Goal: Task Accomplishment & Management: Manage account settings

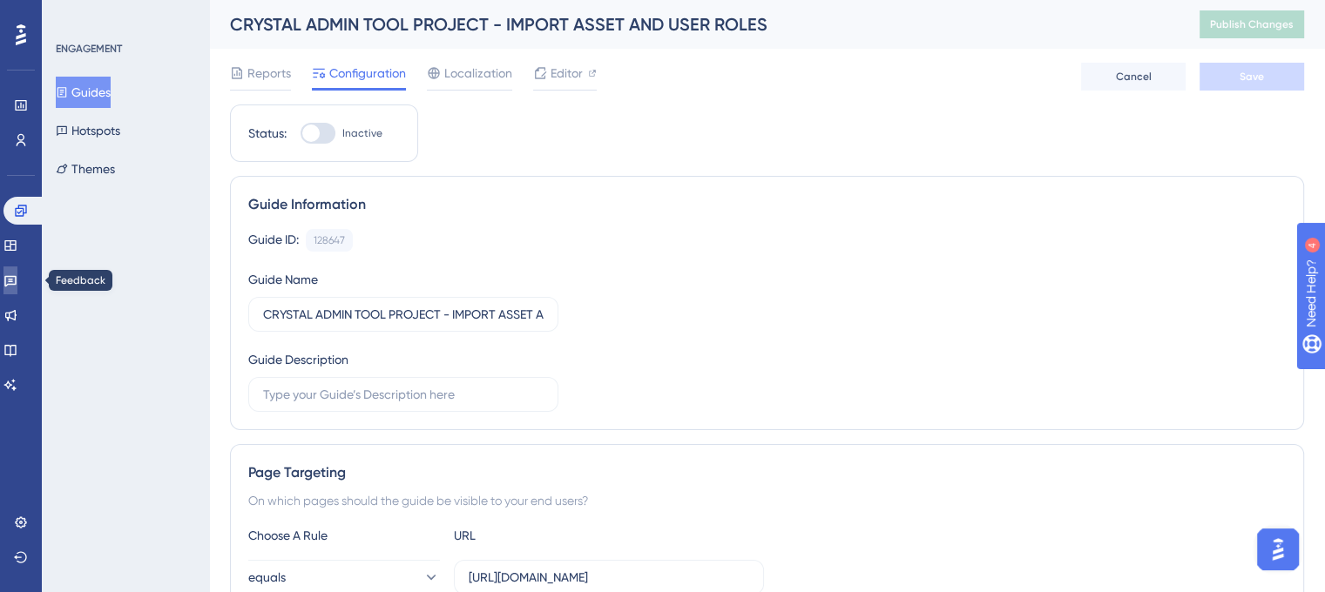
click at [17, 281] on icon at bounding box center [10, 280] width 14 height 14
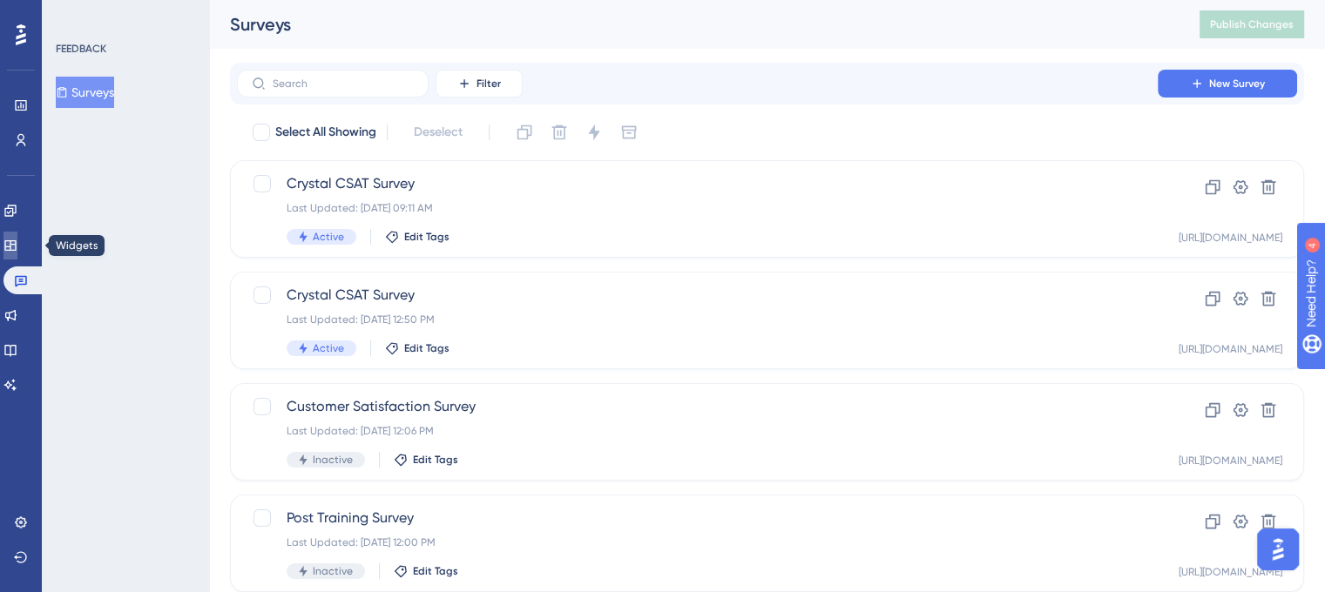
click at [17, 244] on link at bounding box center [10, 246] width 14 height 28
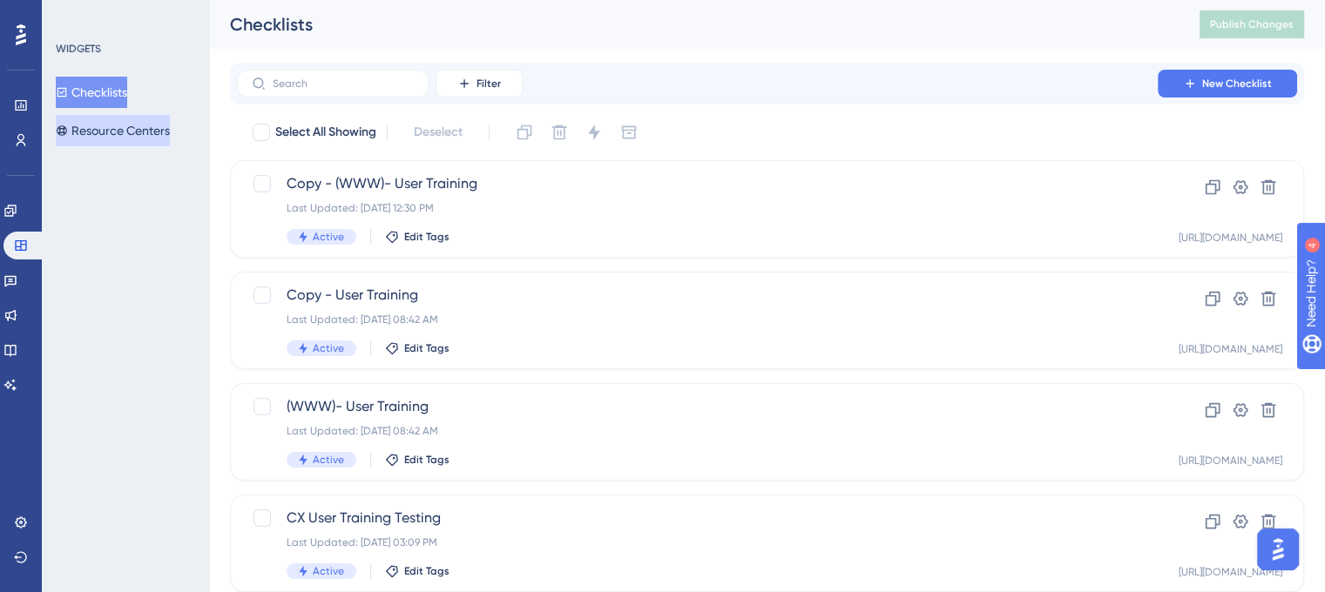
click at [126, 137] on button "Resource Centers" at bounding box center [113, 130] width 114 height 31
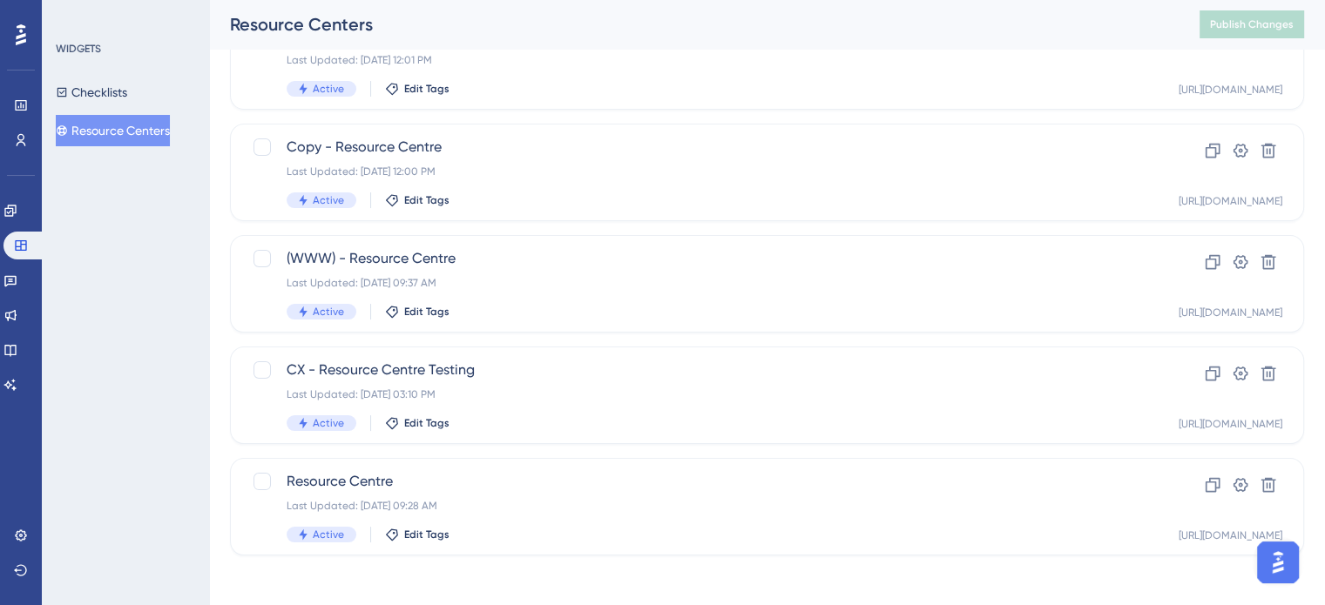
scroll to position [153, 0]
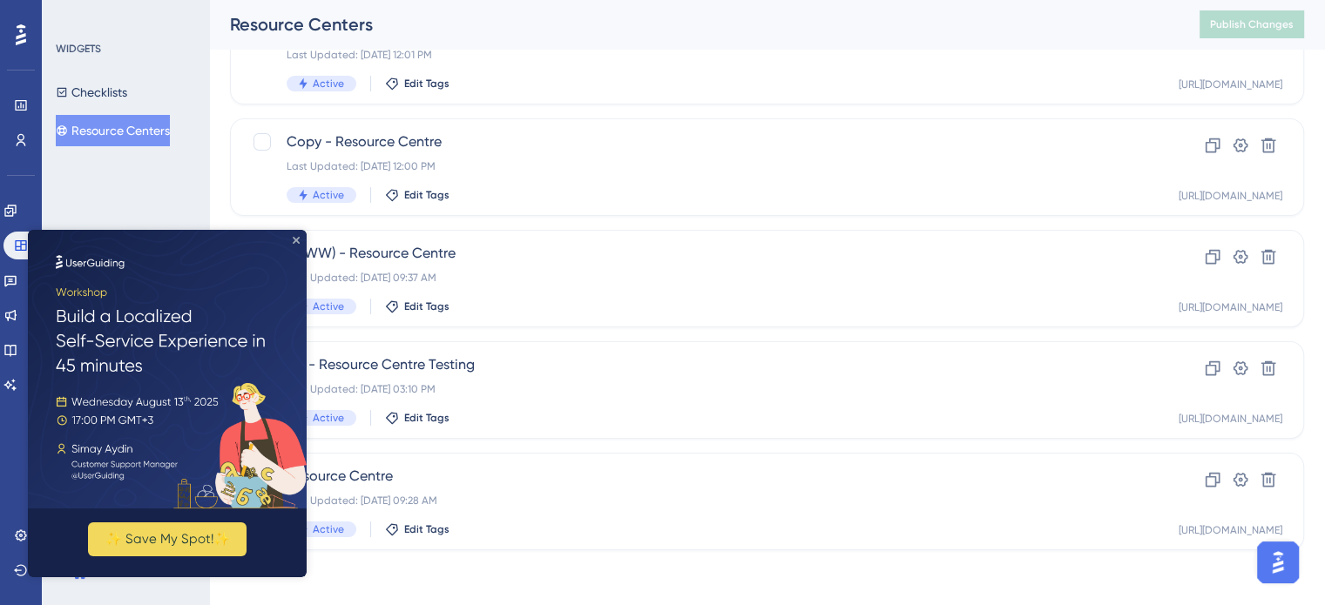
click at [293, 230] on html "✨ Save My Spot!✨" at bounding box center [167, 403] width 279 height 347
click at [296, 233] on img at bounding box center [167, 369] width 279 height 279
click at [295, 239] on icon "Close Preview" at bounding box center [296, 240] width 7 height 7
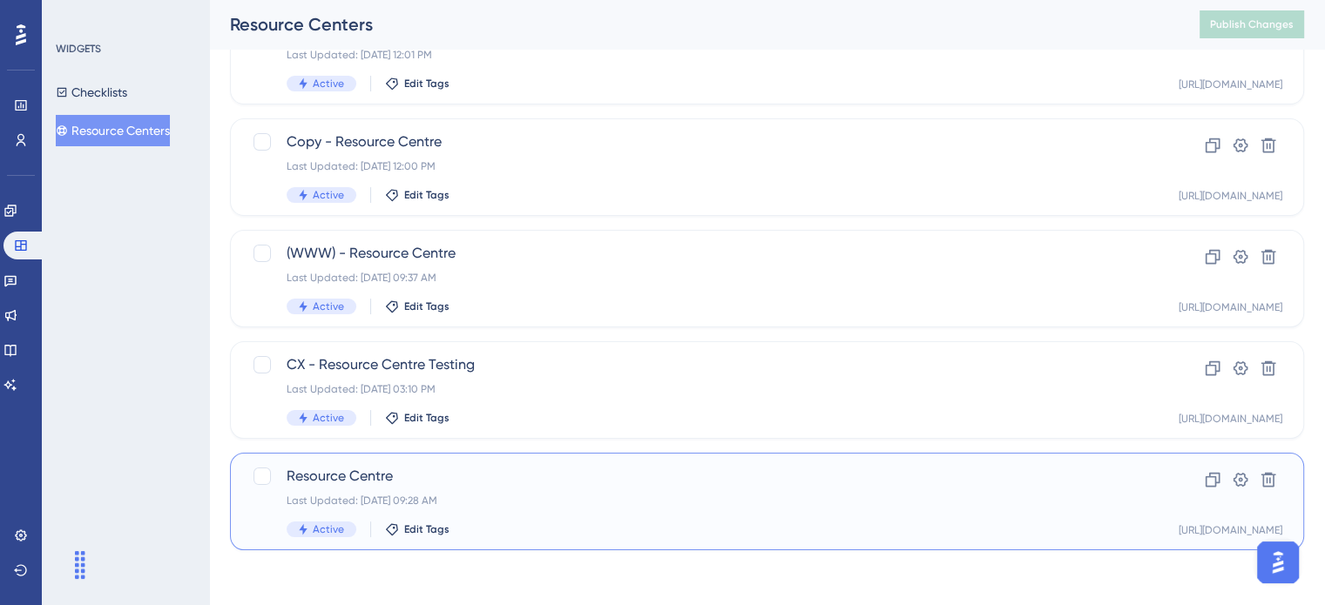
click at [619, 509] on div "Resource Centre Last Updated: [DATE] 09:28 AM Active Edit Tags" at bounding box center [697, 501] width 821 height 71
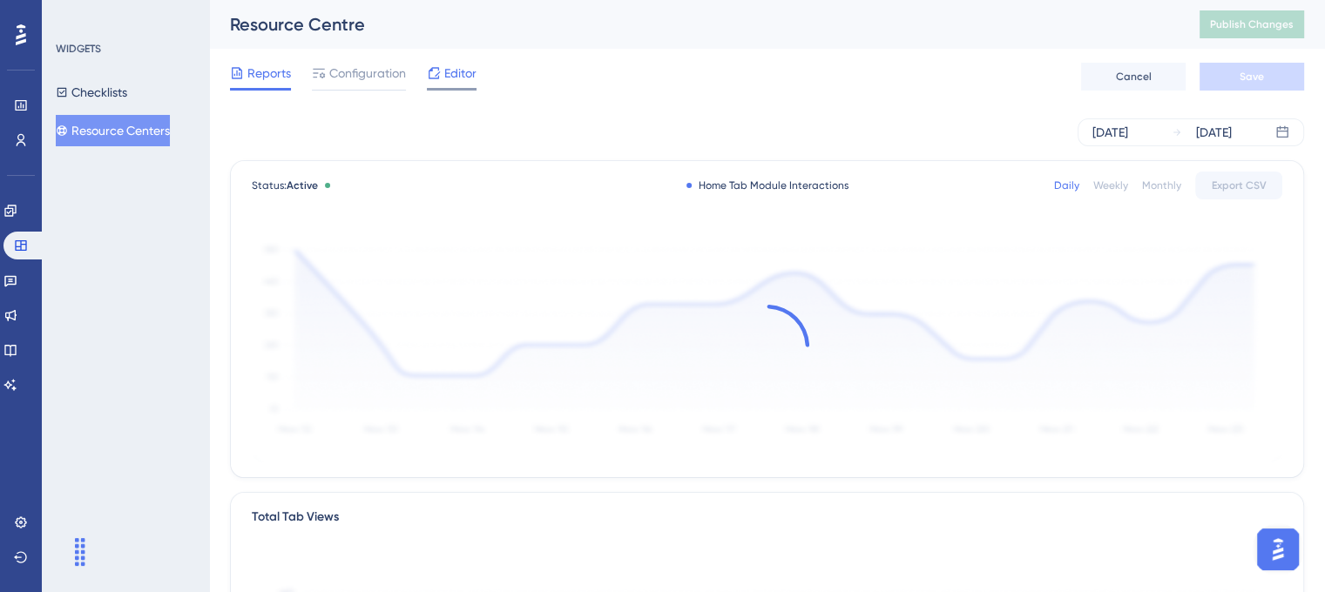
click at [442, 76] on div "Editor" at bounding box center [452, 73] width 50 height 21
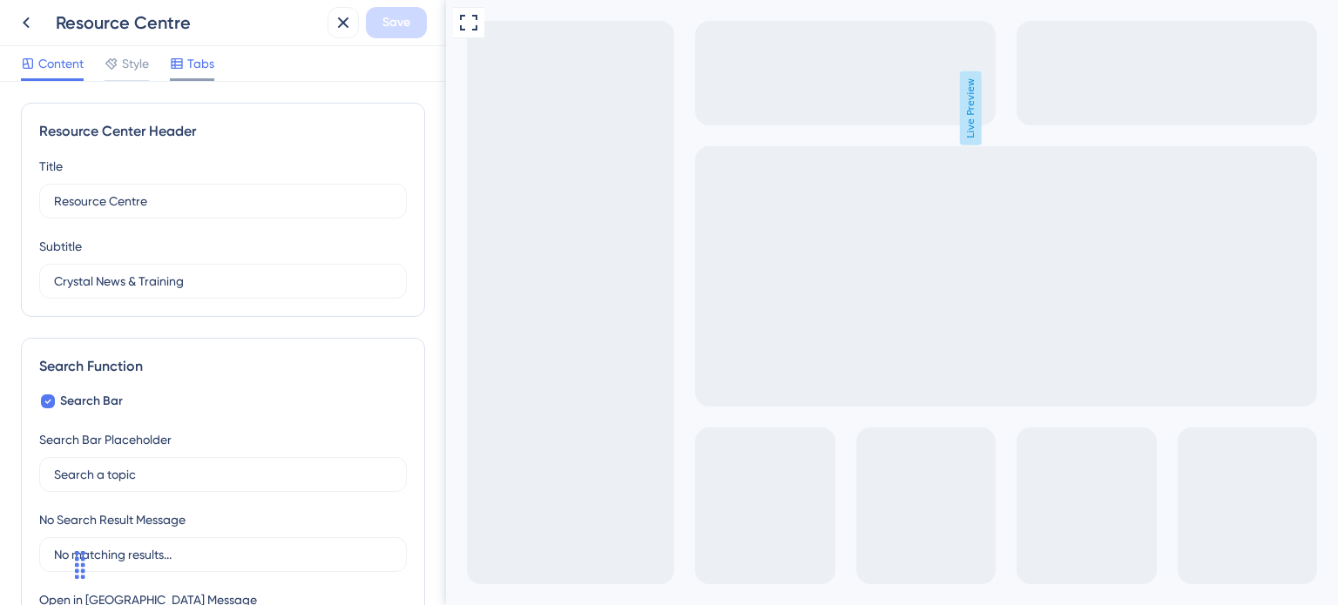
click at [195, 60] on span "Tabs" at bounding box center [200, 63] width 27 height 21
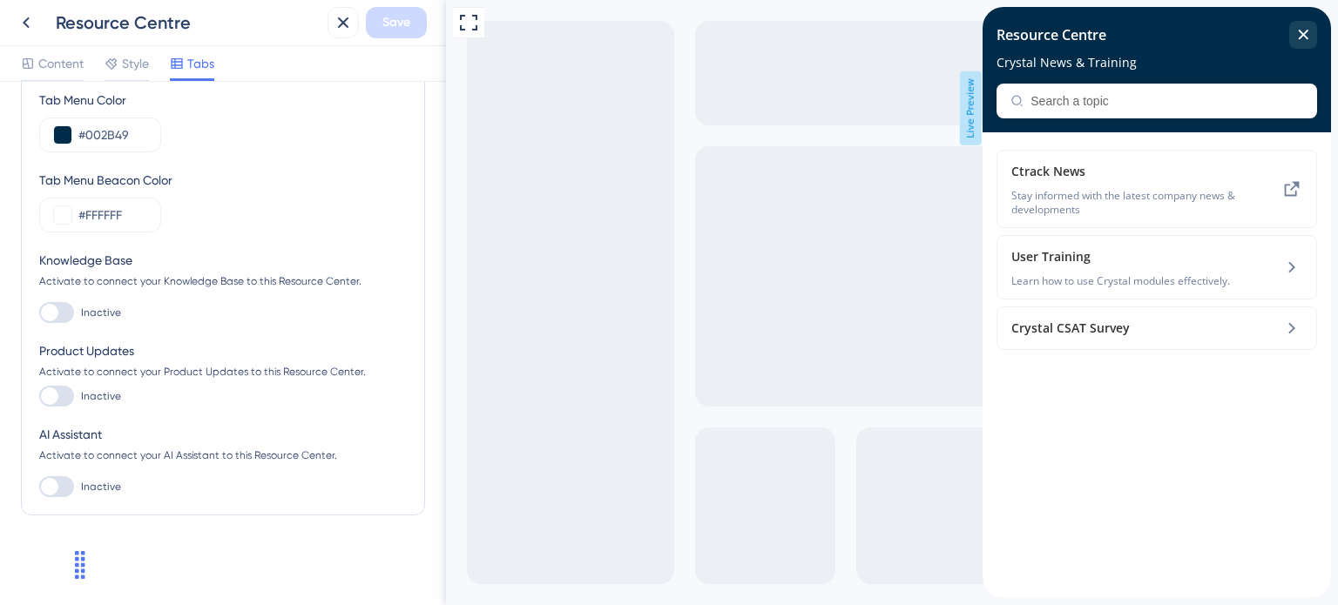
click at [61, 395] on div at bounding box center [56, 396] width 35 height 21
click at [39, 396] on input "Inactive" at bounding box center [38, 396] width 1 height 1
checkbox input "true"
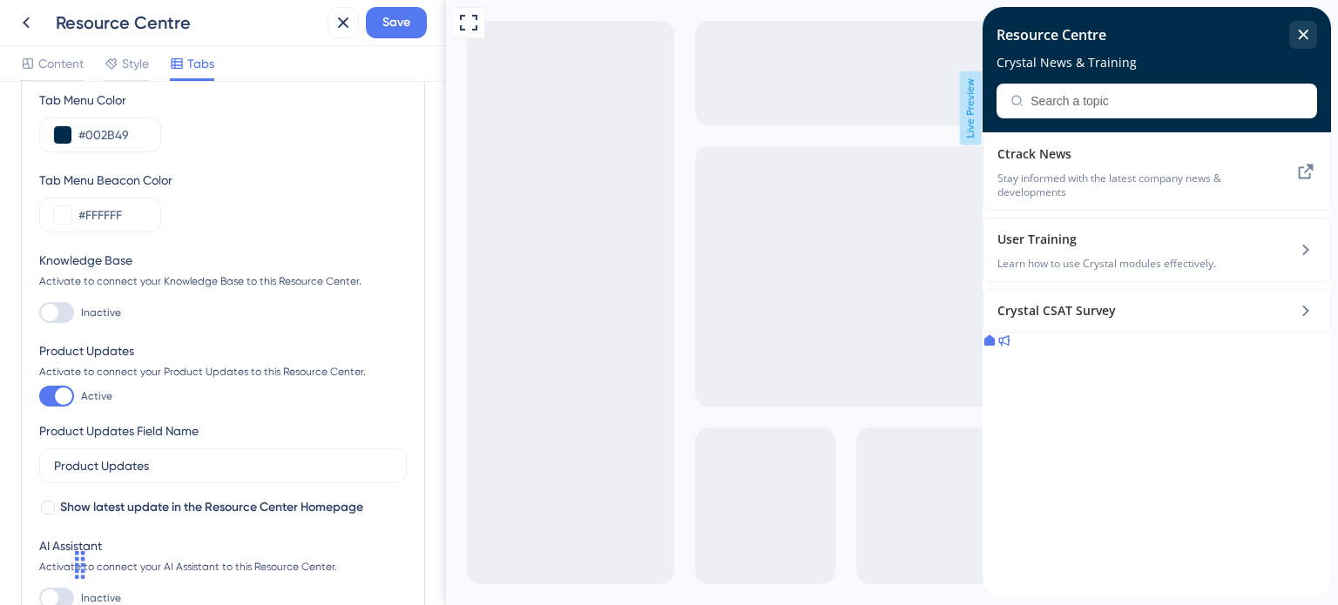
click at [1010, 347] on icon at bounding box center [1003, 341] width 14 height 14
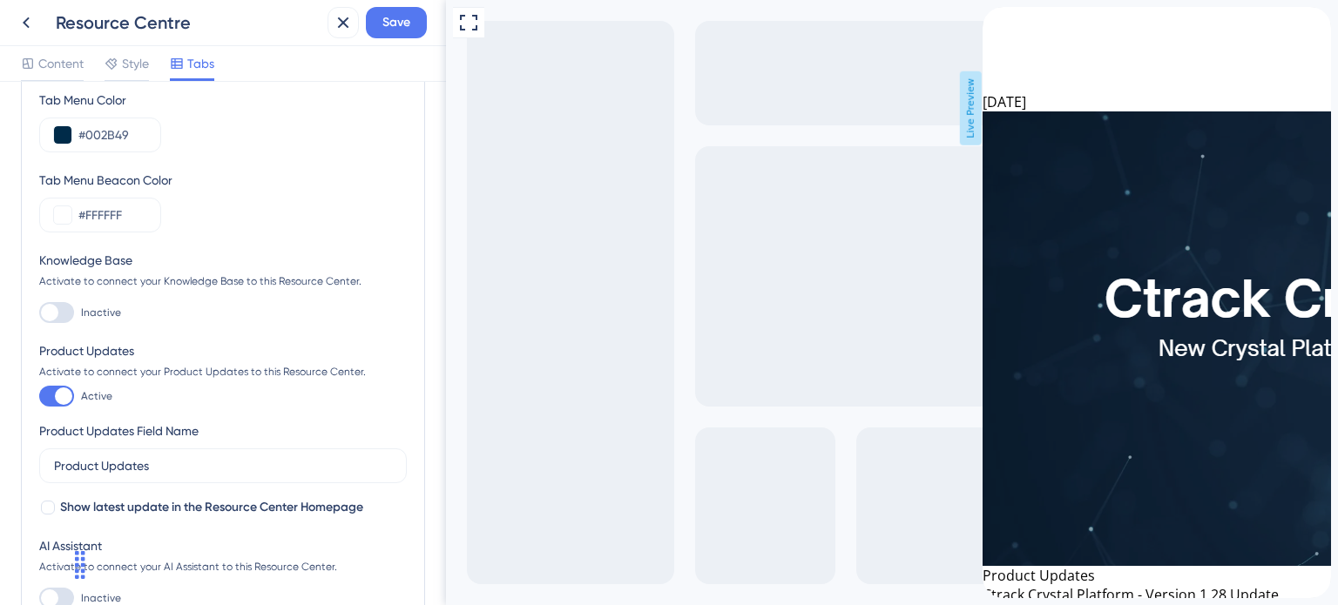
scroll to position [589, 0]
click at [996, 22] on icon "back to header" at bounding box center [989, 15] width 14 height 14
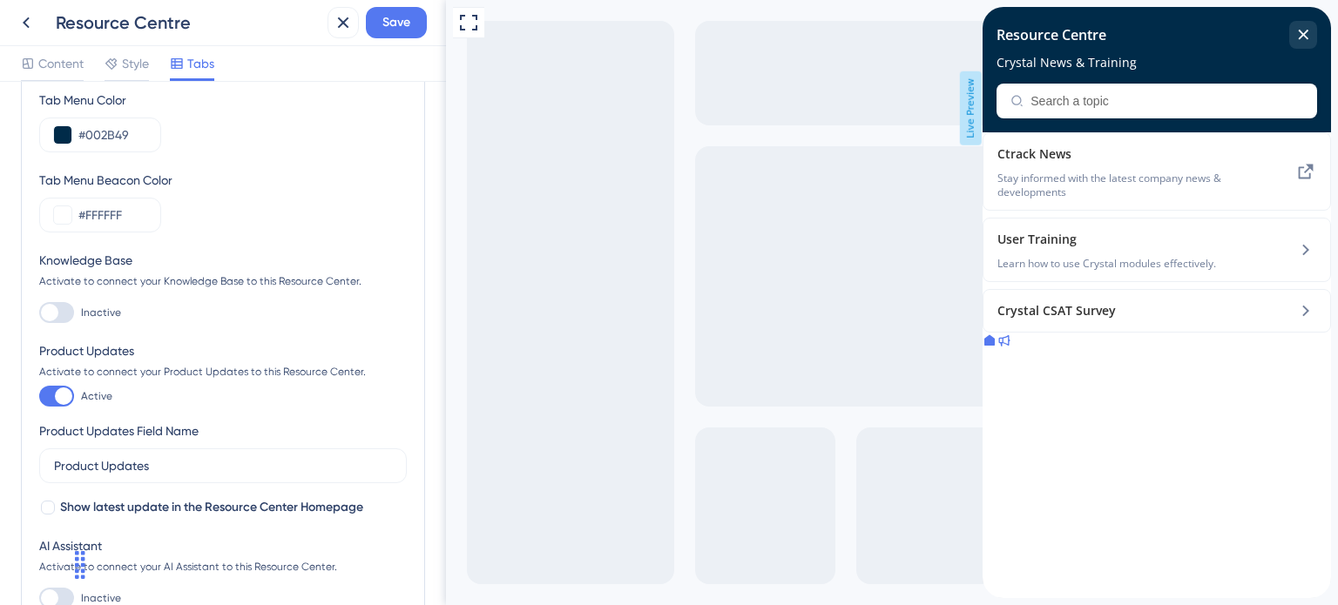
click at [996, 352] on div at bounding box center [989, 342] width 14 height 19
